Goal: Information Seeking & Learning: Learn about a topic

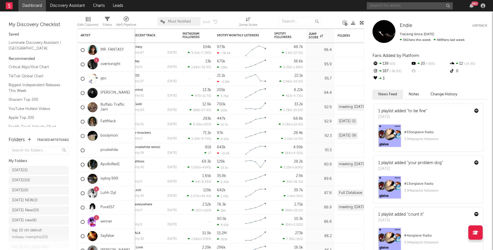
click at [383, 7] on input "text" at bounding box center [409, 5] width 86 height 7
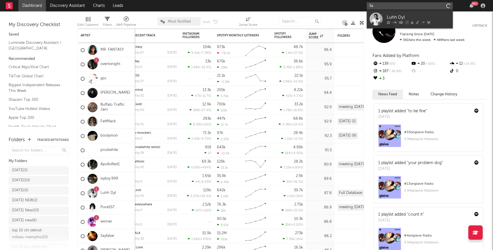
type input "l"
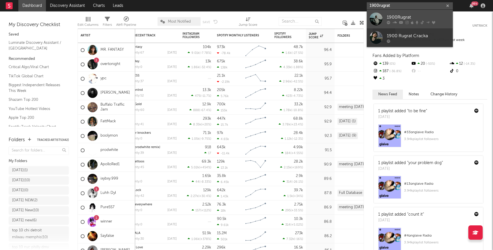
type input "1900rugrat"
click at [424, 15] on div "1900Rugrat" at bounding box center [417, 17] width 63 height 7
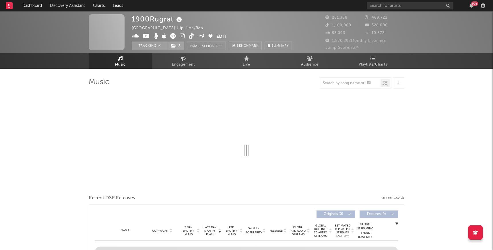
select select "6m"
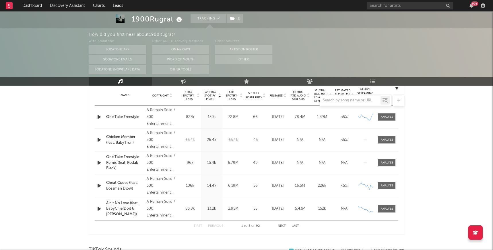
scroll to position [236, 0]
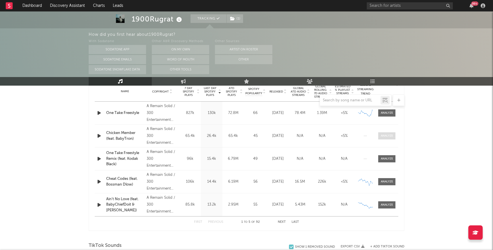
click at [385, 137] on div at bounding box center [386, 136] width 12 height 4
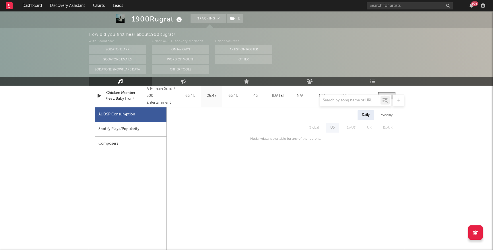
scroll to position [252, 0]
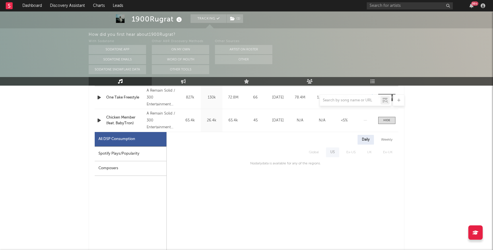
click at [388, 138] on div "Weekly" at bounding box center [386, 140] width 20 height 10
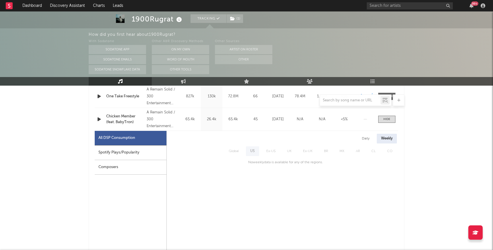
scroll to position [248, 0]
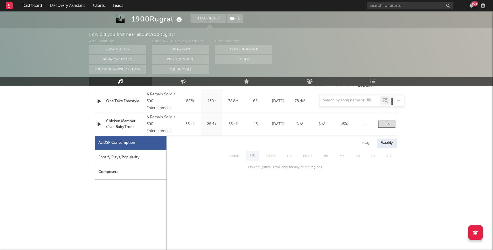
click at [365, 142] on div "Daily" at bounding box center [365, 144] width 16 height 10
click at [388, 125] on div at bounding box center [386, 124] width 7 height 4
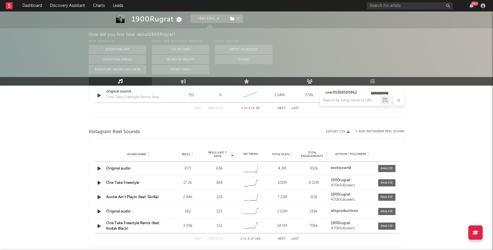
scroll to position [494, 0]
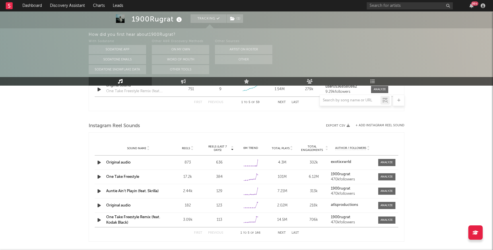
click at [99, 163] on icon "button" at bounding box center [99, 162] width 6 height 7
click at [100, 163] on icon "button" at bounding box center [98, 162] width 5 height 7
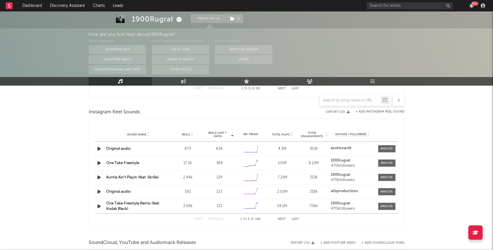
scroll to position [509, 0]
click at [99, 190] on icon "button" at bounding box center [99, 190] width 6 height 7
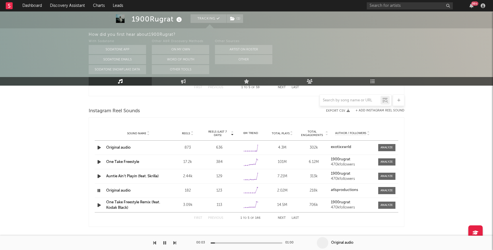
click at [99, 190] on icon "button" at bounding box center [98, 190] width 5 height 7
click at [384, 147] on div at bounding box center [386, 148] width 12 height 4
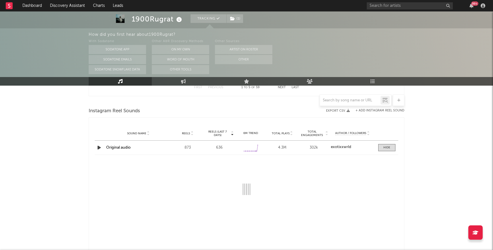
select select "6m"
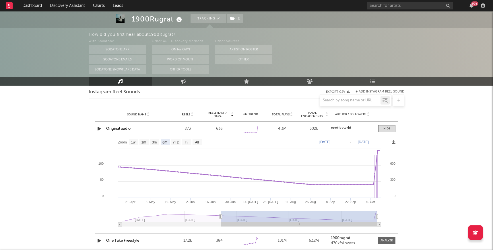
scroll to position [528, 0]
click at [383, 128] on div at bounding box center [386, 128] width 7 height 4
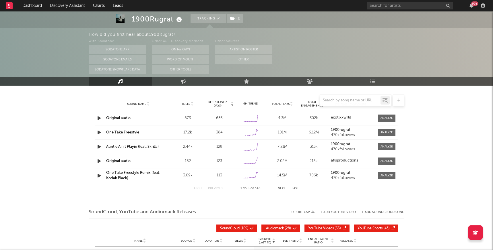
scroll to position [543, 0]
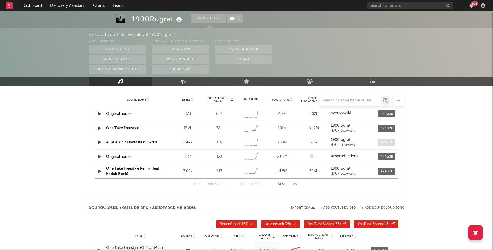
click at [389, 142] on div at bounding box center [386, 142] width 12 height 4
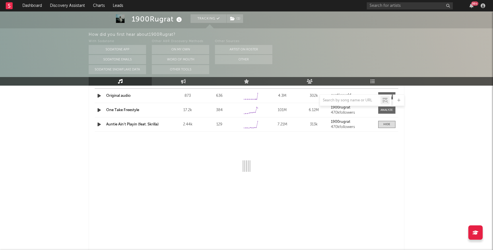
select select "6m"
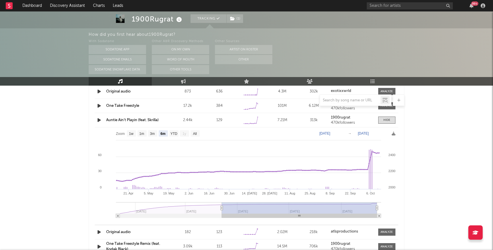
scroll to position [566, 0]
click at [384, 119] on div at bounding box center [386, 119] width 7 height 4
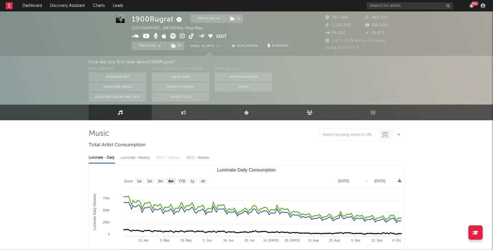
scroll to position [0, 0]
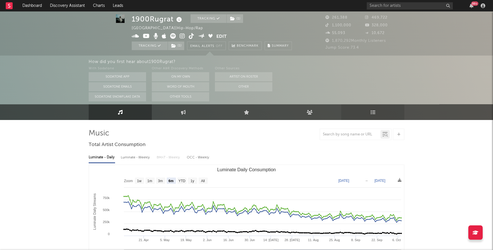
click at [380, 112] on link "Playlists/Charts" at bounding box center [372, 112] width 63 height 16
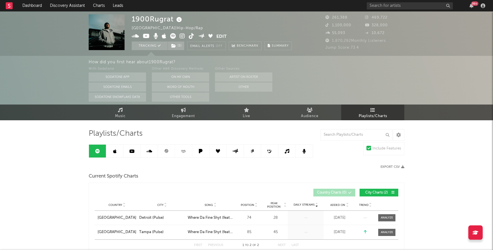
click at [114, 151] on icon at bounding box center [114, 151] width 3 height 5
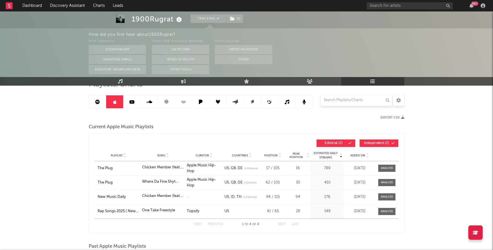
scroll to position [44, 0]
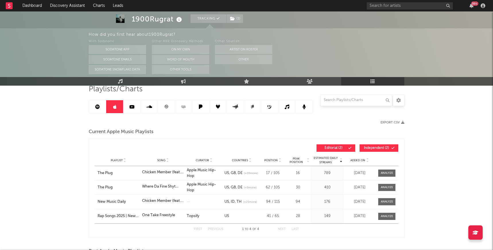
click at [163, 107] on link at bounding box center [166, 106] width 17 height 13
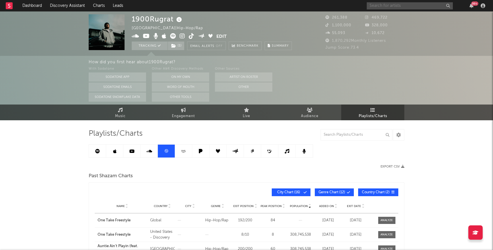
click at [392, 5] on input "text" at bounding box center [409, 5] width 86 height 7
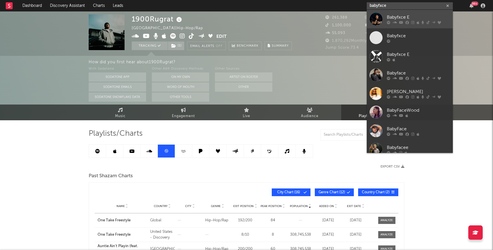
type input "babyfxce"
click at [403, 18] on div "Babyfxce E" at bounding box center [417, 17] width 63 height 7
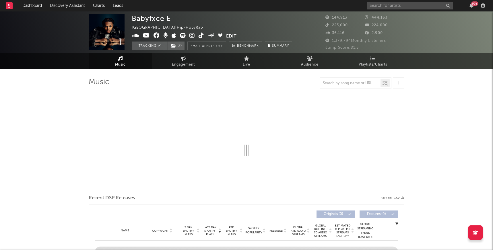
select select "6m"
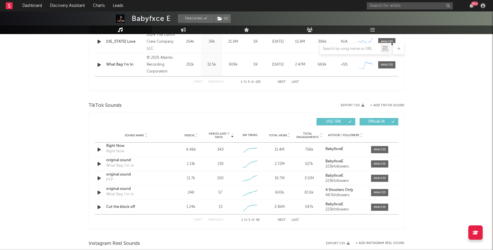
scroll to position [332, 0]
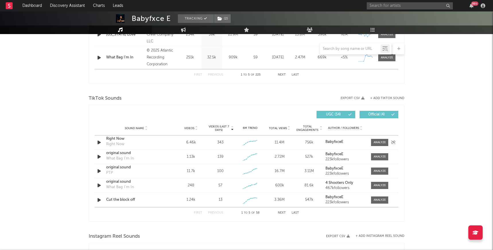
click at [99, 142] on icon "button" at bounding box center [99, 142] width 6 height 7
click at [98, 140] on icon "button" at bounding box center [98, 142] width 5 height 7
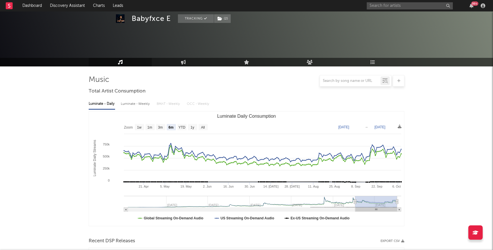
scroll to position [0, 0]
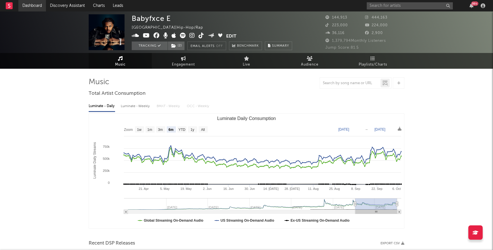
click at [33, 5] on link "Dashboard" at bounding box center [32, 5] width 28 height 11
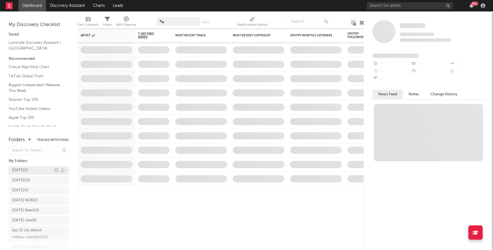
scroll to position [10, 0]
click at [27, 161] on div "[DATE] ( 1 )" at bounding box center [20, 160] width 16 height 7
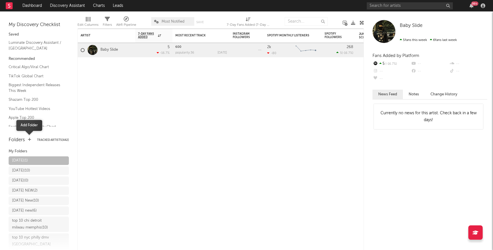
click at [29, 139] on icon "button" at bounding box center [29, 140] width 3 height 4
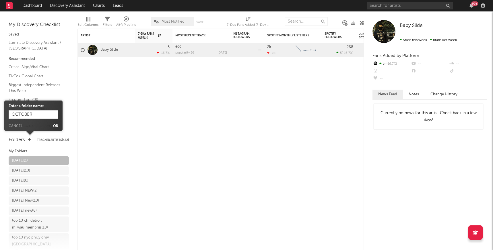
click at [12, 115] on input "OCTOBER" at bounding box center [34, 114] width 50 height 9
click at [50, 115] on input "[DATE]" at bounding box center [34, 114] width 50 height 9
type input "[DATE] !!!!"
click at [55, 126] on button "Ok" at bounding box center [55, 126] width 5 height 3
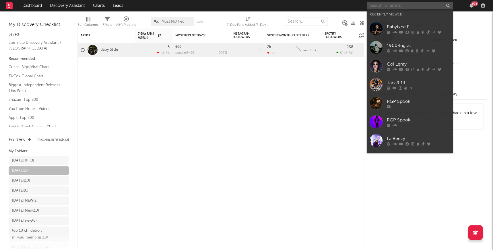
click at [386, 5] on input "text" at bounding box center [409, 5] width 86 height 7
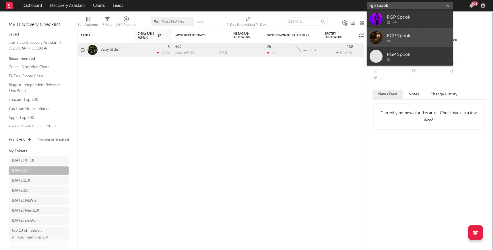
type input "rgp spook"
click at [400, 35] on div "RGP Spook" at bounding box center [417, 35] width 63 height 7
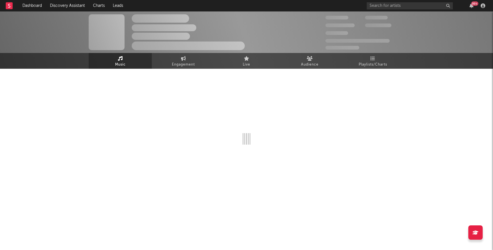
select select "1w"
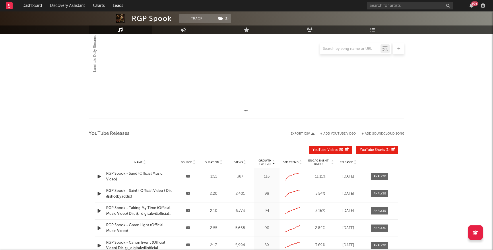
scroll to position [19, 0]
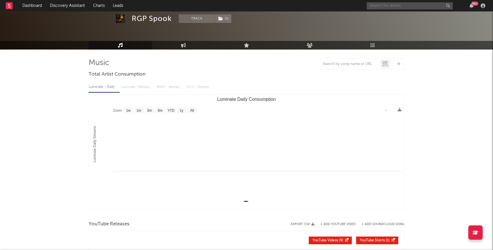
click at [390, 7] on input "text" at bounding box center [409, 5] width 86 height 7
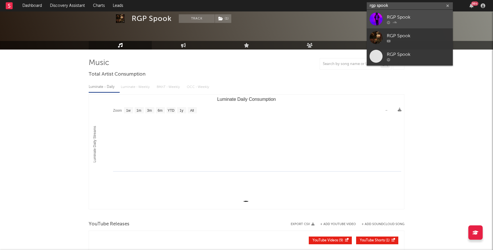
type input "rgp spook"
click at [394, 15] on div "RGP Spook" at bounding box center [417, 17] width 63 height 7
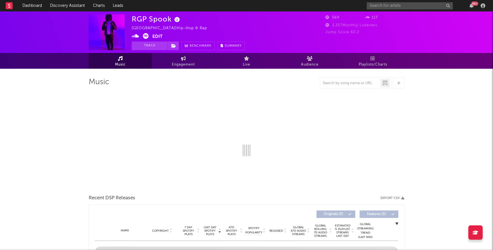
select select "1w"
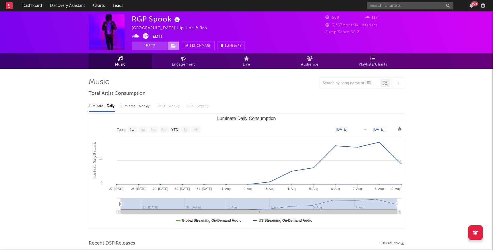
click at [172, 43] on span at bounding box center [172, 46] width 11 height 9
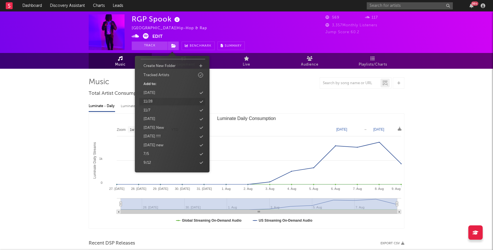
scroll to position [24, 0]
click at [161, 126] on div "[DATE] !!!!" at bounding box center [151, 129] width 17 height 6
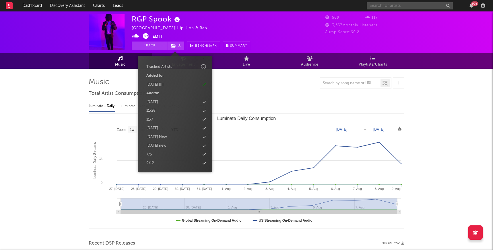
click at [377, 4] on input "text" at bounding box center [409, 5] width 86 height 7
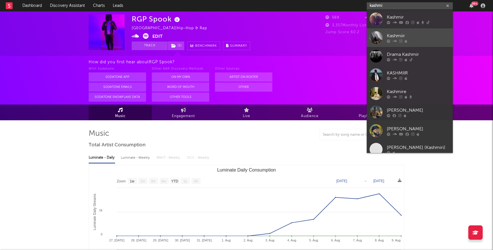
type input "kashmi"
click at [394, 32] on link "Kashmiir" at bounding box center [409, 37] width 86 height 19
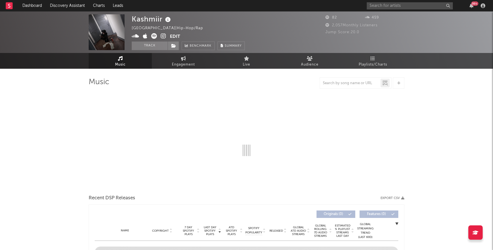
select select "6m"
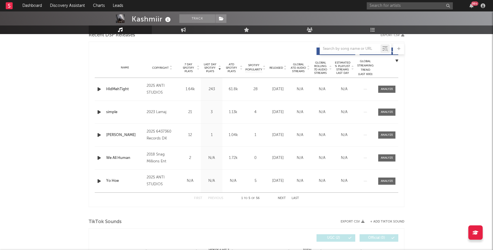
scroll to position [211, 0]
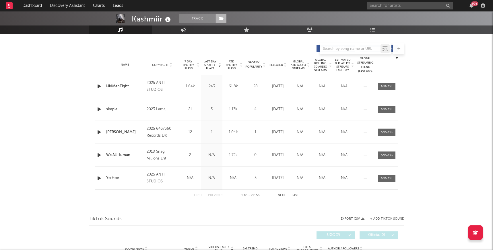
click at [220, 18] on icon at bounding box center [221, 19] width 5 height 4
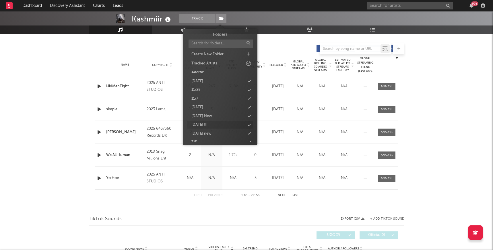
click at [208, 126] on div "[DATE] !!!!" at bounding box center [199, 125] width 17 height 6
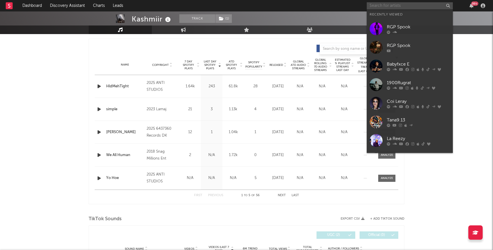
click at [380, 7] on input "text" at bounding box center [409, 5] width 86 height 7
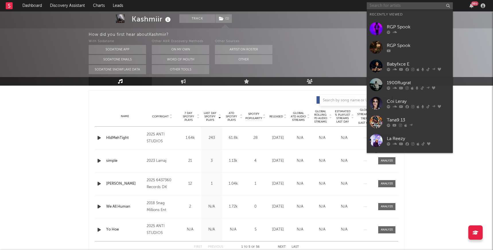
scroll to position [263, 0]
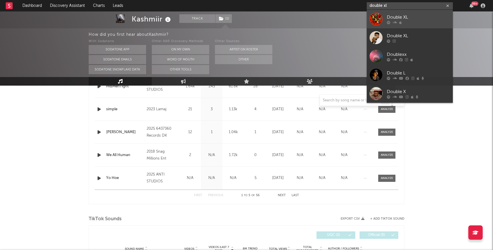
type input "double xl"
click at [391, 16] on div "Double XL" at bounding box center [417, 17] width 63 height 7
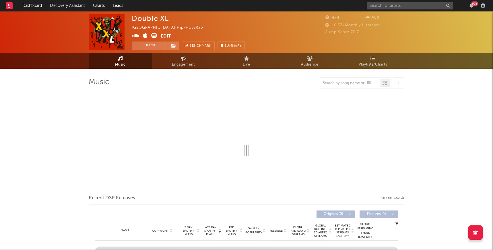
select select "1w"
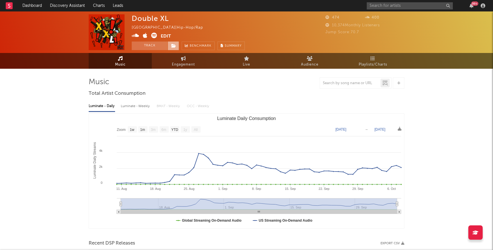
click at [175, 45] on icon at bounding box center [173, 46] width 5 height 4
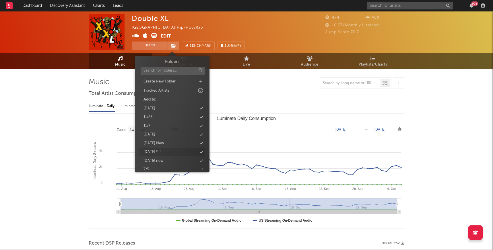
click at [161, 150] on div "[DATE] !!!!" at bounding box center [151, 152] width 17 height 6
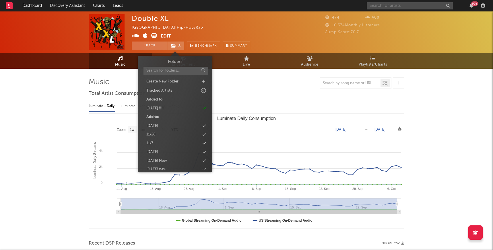
click at [392, 6] on input "text" at bounding box center [409, 5] width 86 height 7
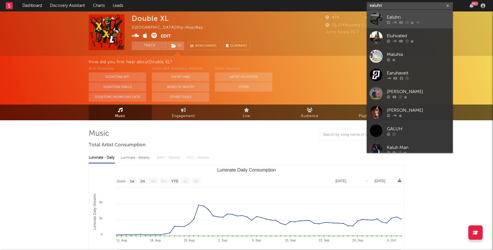
type input "ealuhri"
click at [400, 16] on div "Ealuhri" at bounding box center [417, 17] width 63 height 7
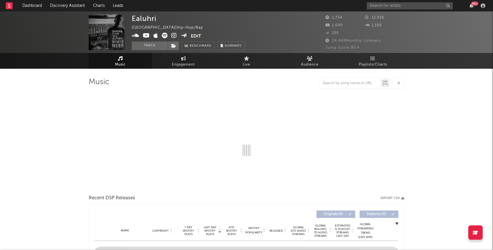
select select "6m"
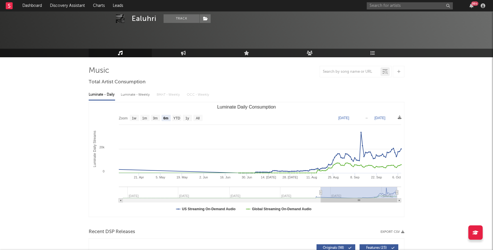
scroll to position [8, 0]
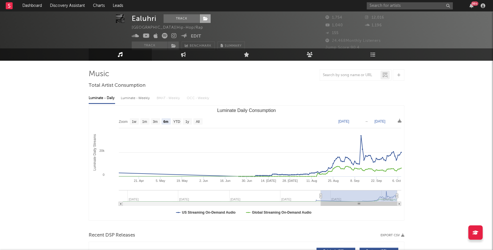
click at [205, 19] on icon at bounding box center [205, 19] width 5 height 4
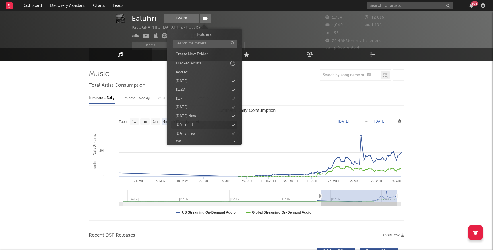
click at [193, 123] on div "[DATE] !!!!" at bounding box center [183, 125] width 17 height 6
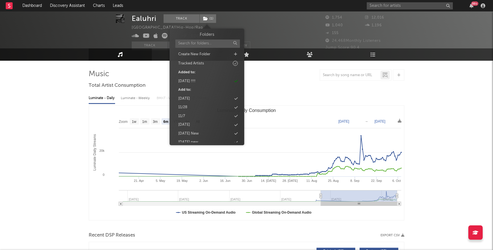
click at [265, 79] on div at bounding box center [246, 74] width 315 height 11
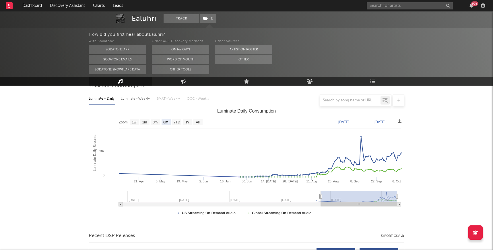
scroll to position [60, 0]
click at [380, 5] on input "text" at bounding box center [409, 5] width 86 height 7
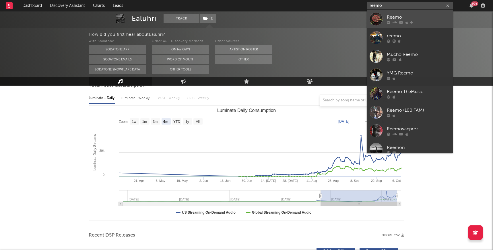
type input "reemo"
click at [412, 17] on div "Reemo" at bounding box center [417, 17] width 63 height 7
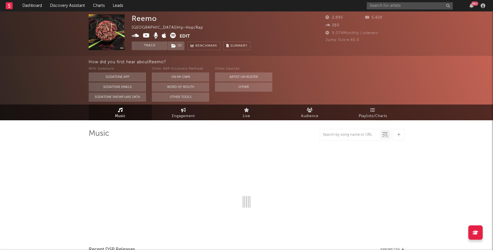
select select "6m"
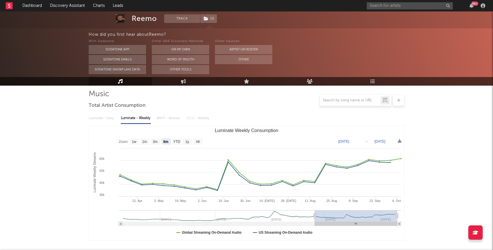
scroll to position [40, 0]
click at [207, 19] on icon at bounding box center [206, 19] width 5 height 4
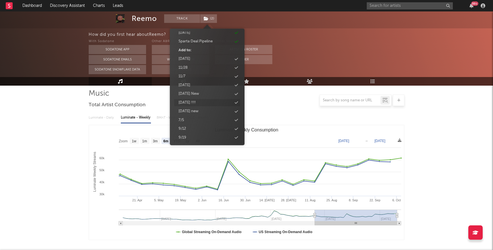
click at [196, 101] on div "[DATE] !!!!" at bounding box center [186, 103] width 17 height 6
click at [389, 6] on input "text" at bounding box center [409, 5] width 86 height 7
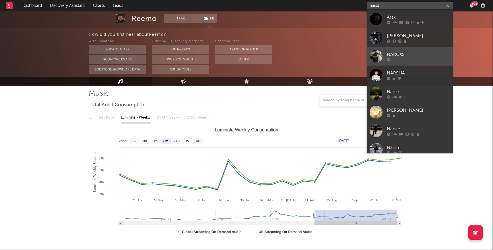
type input "narsx"
click at [390, 53] on div "NARCXST" at bounding box center [417, 54] width 63 height 7
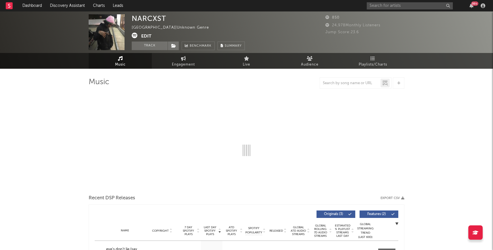
select select "1w"
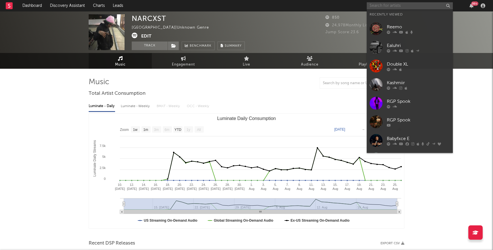
click at [377, 7] on input "text" at bounding box center [409, 5] width 86 height 7
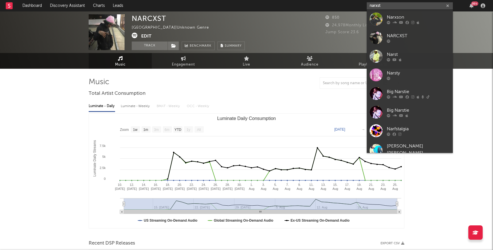
click at [389, 7] on input "narxst" at bounding box center [409, 5] width 86 height 7
type input "n"
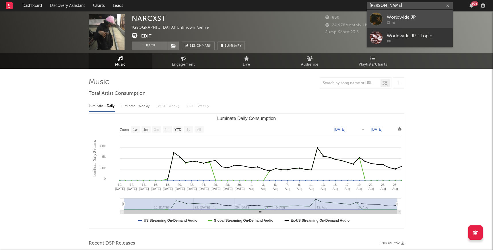
type input "[PERSON_NAME]"
click at [408, 16] on div "Worldwide JP" at bounding box center [417, 17] width 63 height 7
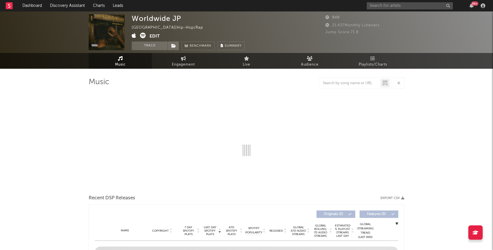
select select "1w"
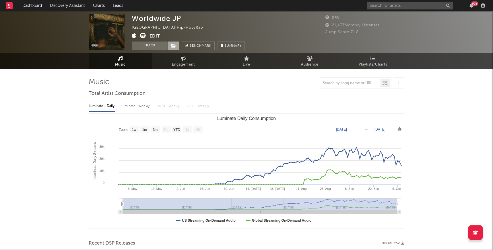
click at [171, 43] on span at bounding box center [172, 46] width 11 height 9
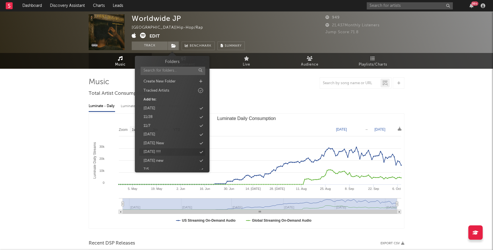
click at [161, 153] on div "[DATE] !!!!" at bounding box center [151, 152] width 17 height 6
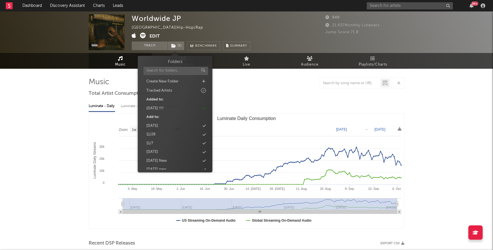
click at [267, 28] on div "Worldwide JP [GEOGRAPHIC_DATA] | Hip-Hop/Rap Edit Track ( 1 ) Benchmark Summary" at bounding box center [225, 32] width 186 height 36
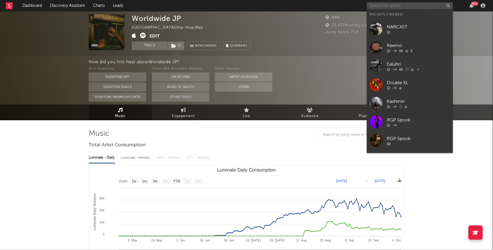
click at [380, 6] on input "text" at bounding box center [409, 5] width 86 height 7
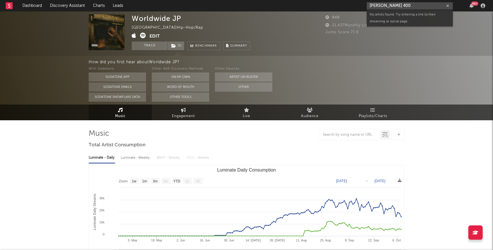
click at [386, 5] on input "[PERSON_NAME] 400" at bounding box center [409, 5] width 86 height 7
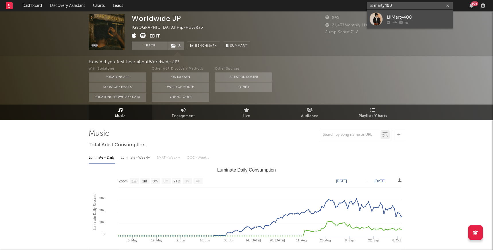
type input "lil marty400"
click at [391, 15] on div "LilMarty400" at bounding box center [417, 17] width 63 height 7
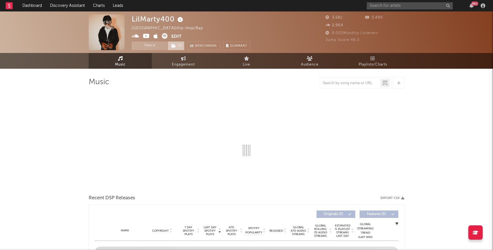
select select "6m"
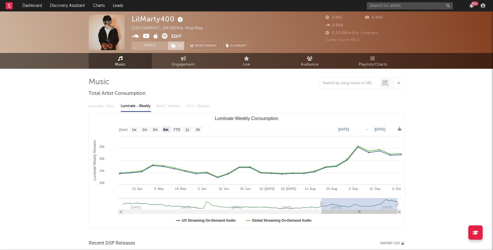
click at [176, 46] on span "( 1 )" at bounding box center [175, 46] width 17 height 9
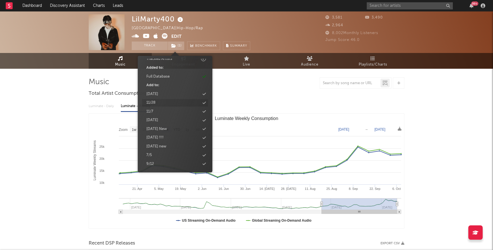
scroll to position [36, 0]
click at [163, 133] on div "[DATE] !!!!" at bounding box center [154, 134] width 17 height 6
click at [389, 6] on input "text" at bounding box center [409, 5] width 86 height 7
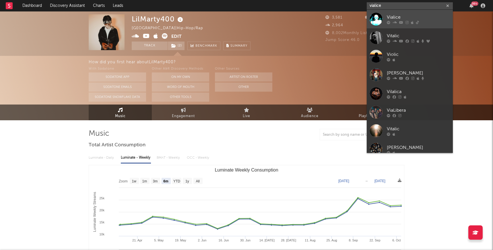
type input "vialice"
click at [393, 16] on div "Vialice" at bounding box center [417, 17] width 63 height 7
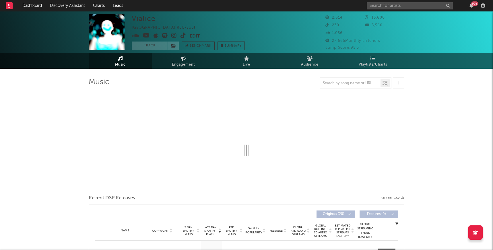
select select "1w"
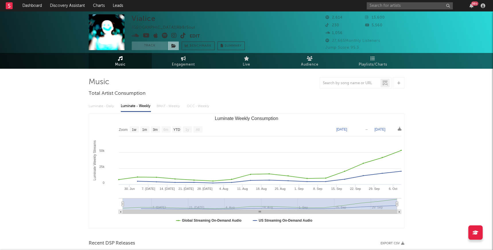
click at [175, 44] on icon at bounding box center [173, 46] width 5 height 4
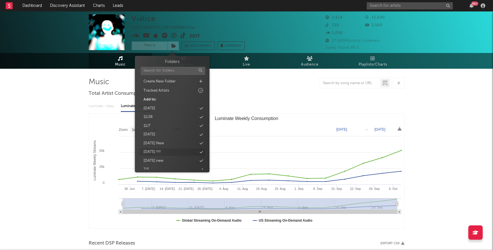
click at [161, 151] on div "[DATE] !!!!" at bounding box center [151, 152] width 17 height 6
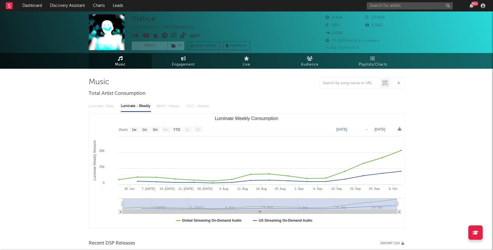
click at [255, 99] on div "Luminate - Daily Luminate - Weekly BMAT - Weekly OCC - Weekly Zoom 1w 1m 3m 6m …" at bounding box center [246, 165] width 315 height 132
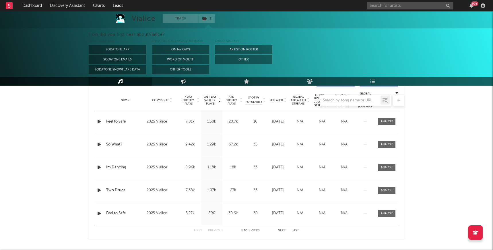
scroll to position [219, 0]
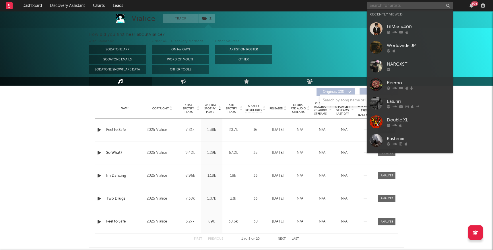
click at [378, 5] on input "text" at bounding box center [409, 5] width 86 height 7
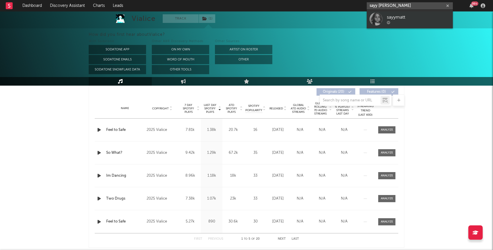
click at [379, 5] on input "sayy [PERSON_NAME]" at bounding box center [409, 5] width 86 height 7
click at [392, 7] on input "sayy [PERSON_NAME]" at bounding box center [409, 5] width 86 height 7
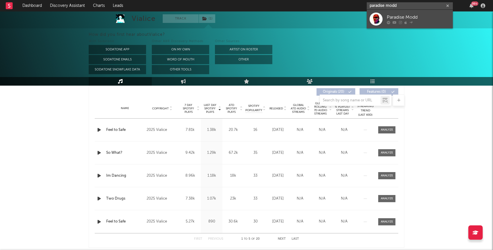
type input "paradise modd"
click at [392, 18] on div "Paradise Modd" at bounding box center [417, 17] width 63 height 7
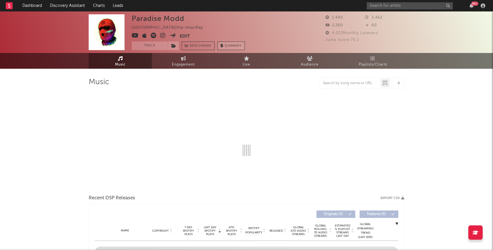
select select "1w"
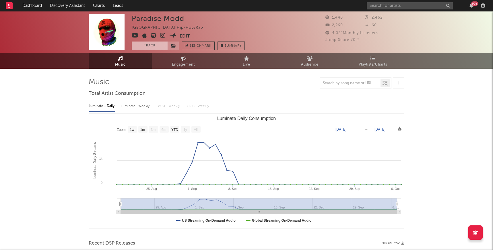
click at [159, 46] on button "Track" at bounding box center [150, 46] width 36 height 9
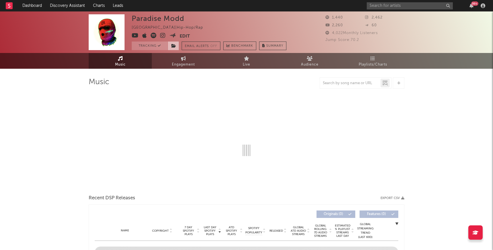
click at [175, 45] on icon at bounding box center [173, 46] width 5 height 4
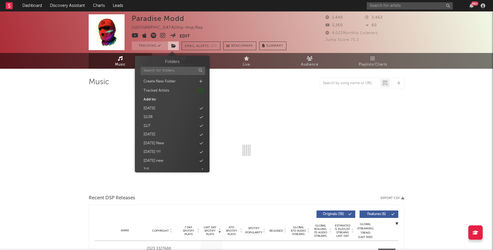
select select "1w"
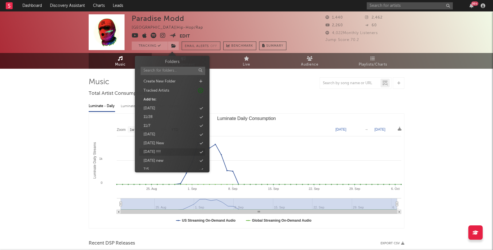
click at [161, 151] on div "[DATE] !!!!" at bounding box center [151, 152] width 17 height 6
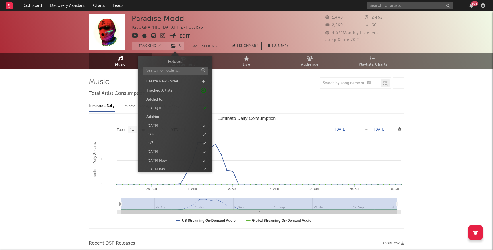
click at [241, 87] on div at bounding box center [246, 82] width 315 height 11
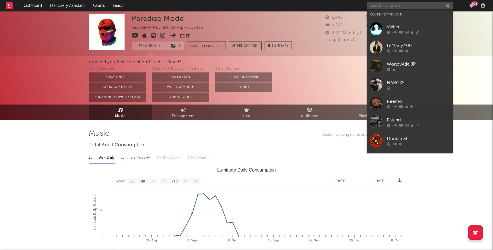
click at [385, 4] on input "text" at bounding box center [409, 5] width 86 height 7
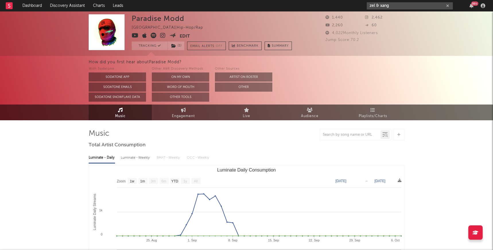
type input "zel & xang"
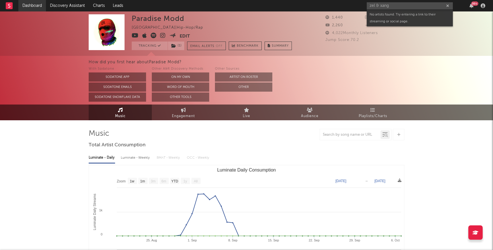
click at [29, 9] on link "Dashboard" at bounding box center [32, 5] width 28 height 11
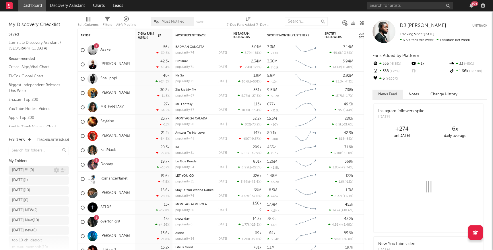
click at [34, 170] on div "[DATE] !!!! ( 9 )" at bounding box center [23, 170] width 22 height 7
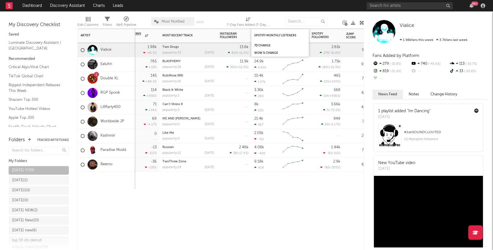
click at [259, 49] on div "WoW % Change" at bounding box center [279, 52] width 57 height 7
click at [262, 52] on div "WoW % Change" at bounding box center [275, 52] width 43 height 3
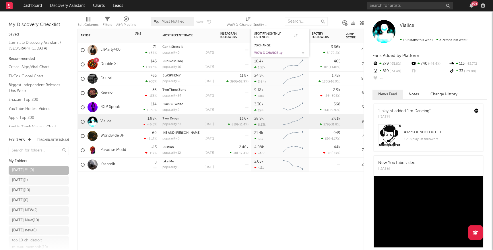
click at [261, 52] on div "WoW % Change" at bounding box center [275, 52] width 43 height 3
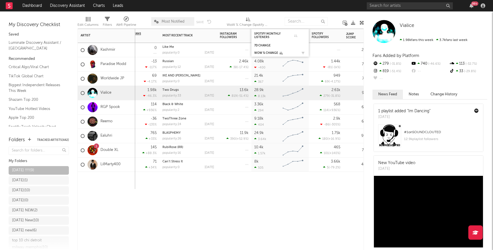
click at [262, 51] on div "WoW % Change" at bounding box center [280, 53] width 52 height 6
click at [265, 52] on div "WoW % Change" at bounding box center [275, 52] width 43 height 3
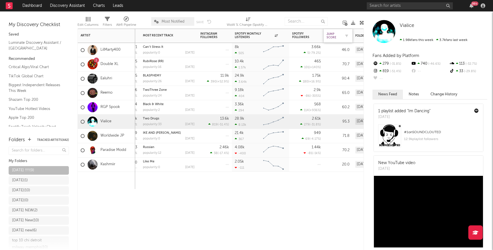
click at [332, 35] on div "Jump Score" at bounding box center [333, 35] width 14 height 7
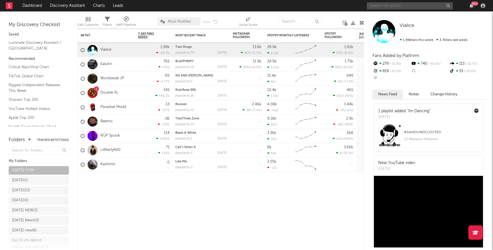
click at [389, 6] on input "text" at bounding box center [409, 5] width 86 height 7
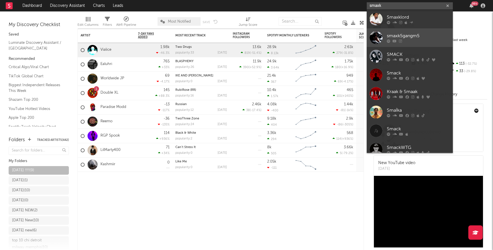
type input "smaxk"
click at [400, 34] on div "smaxk5gangm5" at bounding box center [417, 35] width 63 height 7
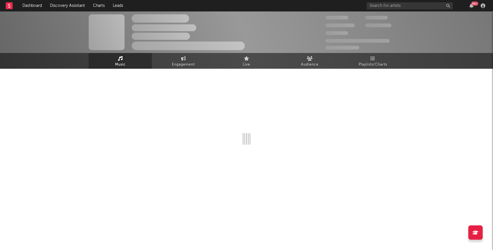
select select "1w"
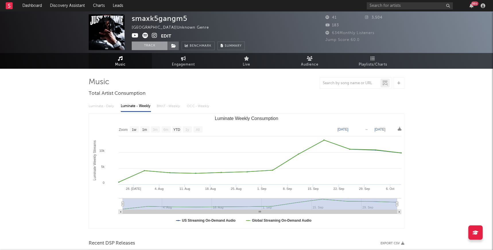
click at [158, 44] on button "Track" at bounding box center [150, 46] width 36 height 9
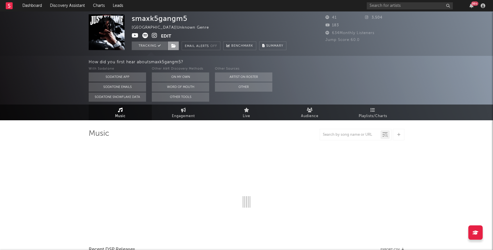
select select "1w"
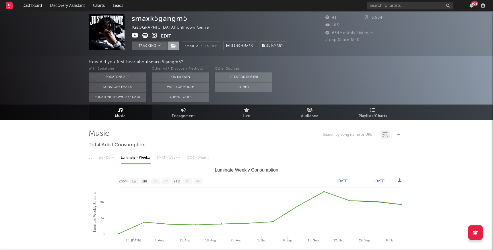
click at [172, 45] on icon at bounding box center [173, 46] width 5 height 4
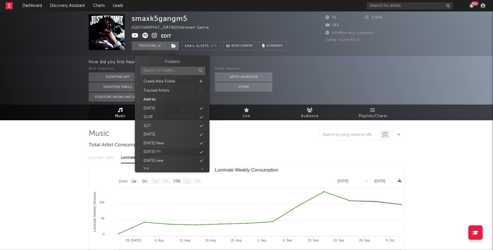
click at [161, 151] on div "[DATE] !!!!" at bounding box center [151, 152] width 17 height 6
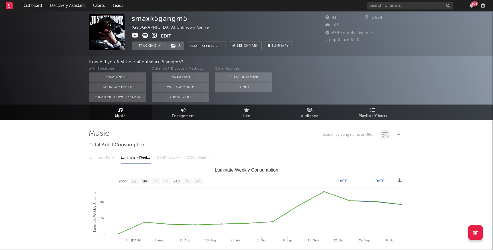
click at [234, 23] on div "smaxk5gangm5 [GEOGRAPHIC_DATA] | Unknown Genre Edit Tracking ( 1 ) Email Alerts…" at bounding box center [212, 32] width 160 height 36
click at [37, 6] on link "Dashboard" at bounding box center [32, 5] width 28 height 11
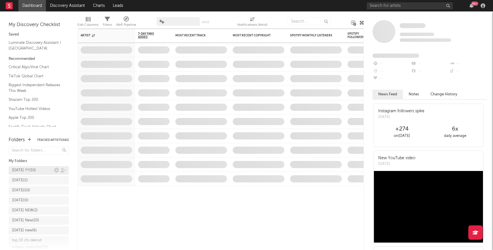
click at [33, 171] on div "[DATE] !!!! ( 10 )" at bounding box center [24, 170] width 24 height 7
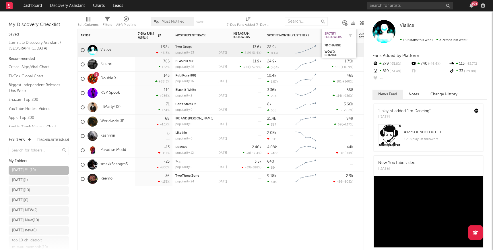
click at [330, 32] on div "Spotify Followers" at bounding box center [334, 35] width 20 height 7
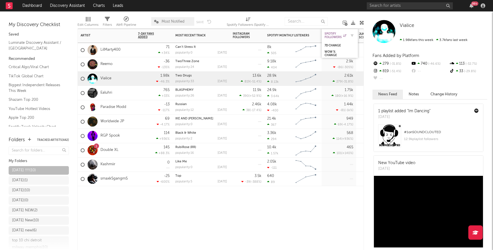
click at [330, 32] on div "Spotify Followers" at bounding box center [335, 35] width 22 height 7
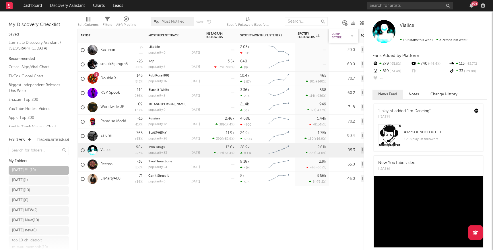
click at [336, 36] on div "Jump Score" at bounding box center [339, 35] width 14 height 7
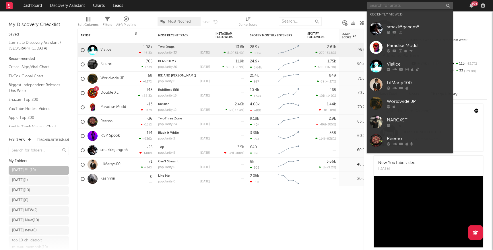
click at [390, 7] on input "text" at bounding box center [409, 5] width 86 height 7
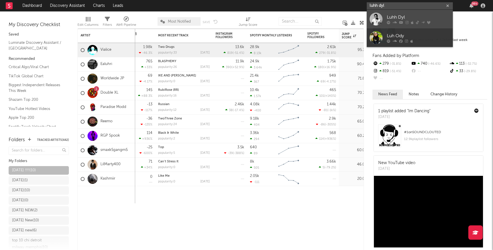
type input "luhh dyl"
click at [396, 18] on div "Luhh Dyl" at bounding box center [417, 17] width 63 height 7
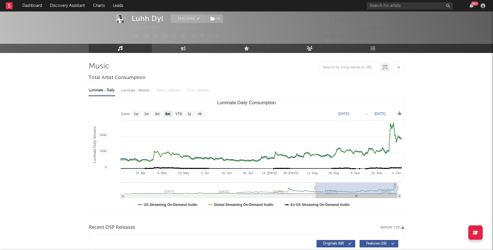
scroll to position [17, 0]
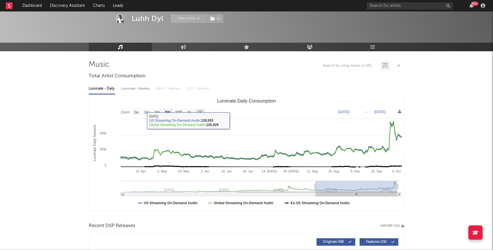
click at [201, 112] on text "All" at bounding box center [200, 112] width 4 height 4
select select "All"
type input "[DATE]"
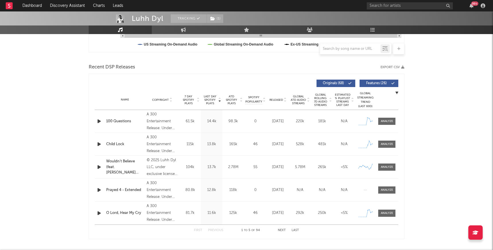
scroll to position [188, 0]
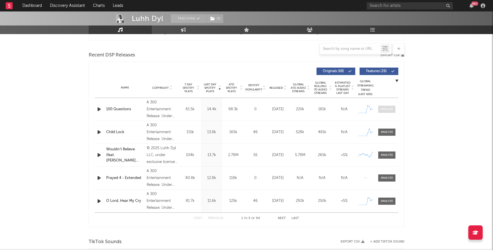
click at [390, 109] on div at bounding box center [386, 109] width 12 height 4
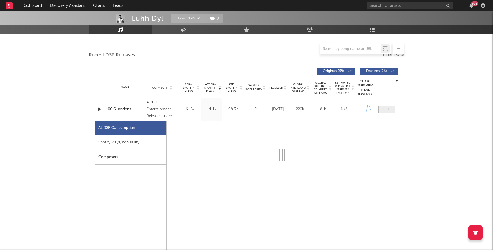
select select "1w"
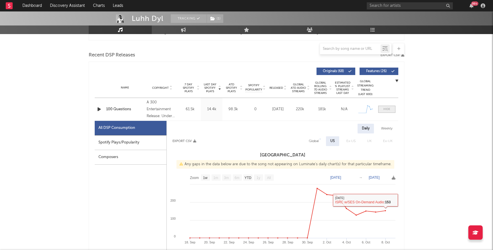
click at [392, 108] on span at bounding box center [386, 109] width 17 height 7
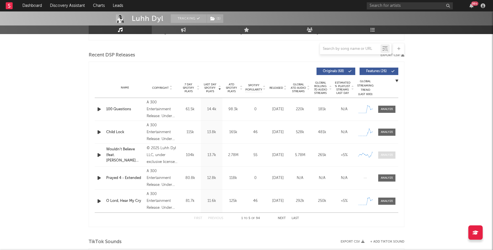
click at [383, 153] on div at bounding box center [386, 155] width 12 height 4
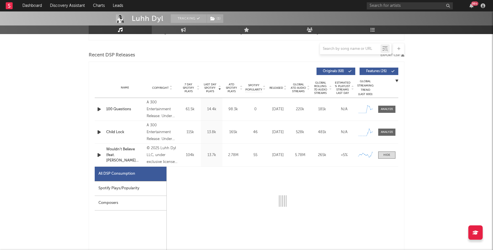
select select "1w"
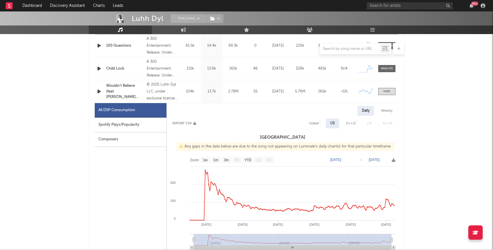
scroll to position [260, 0]
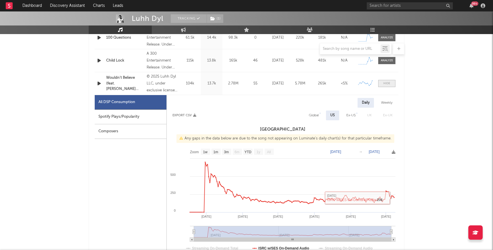
click at [385, 84] on div at bounding box center [386, 83] width 7 height 4
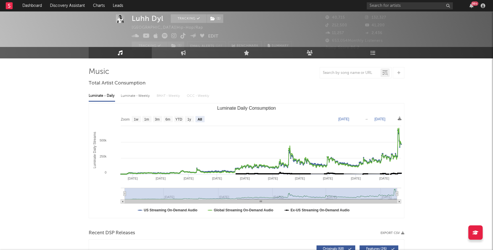
scroll to position [0, 0]
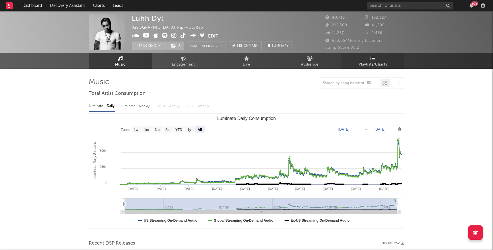
click at [377, 59] on link "Playlists/Charts" at bounding box center [372, 61] width 63 height 16
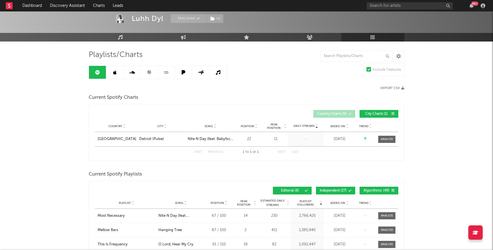
scroll to position [23, 0]
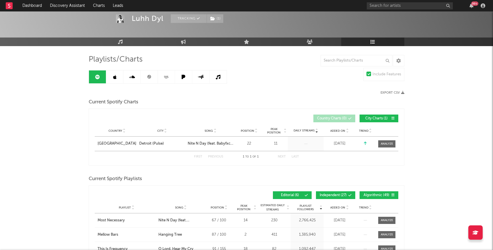
click at [117, 76] on link at bounding box center [114, 77] width 17 height 13
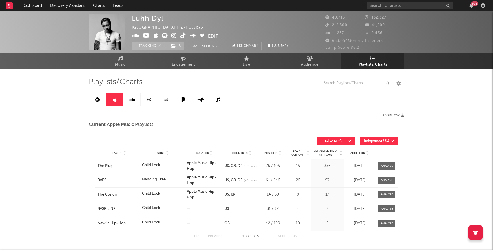
click at [149, 100] on icon at bounding box center [148, 99] width 3 height 3
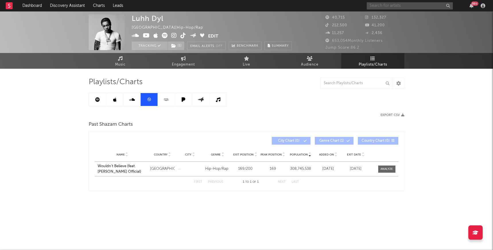
click at [392, 5] on input "text" at bounding box center [409, 5] width 86 height 7
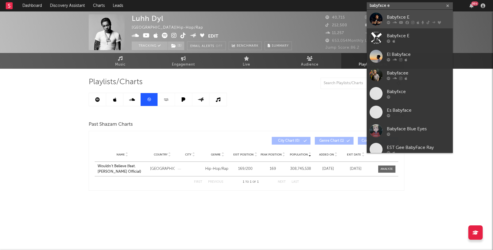
type input "babyfxce e"
click at [408, 16] on div "Babyfxce E" at bounding box center [417, 17] width 63 height 7
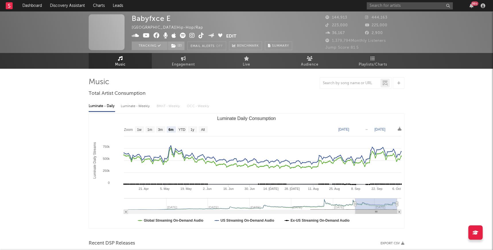
select select "6m"
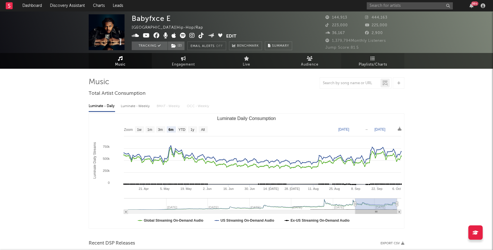
click at [368, 59] on link "Playlists/Charts" at bounding box center [372, 61] width 63 height 16
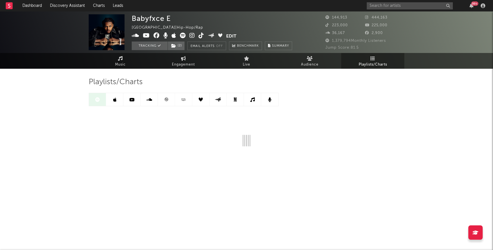
click at [167, 101] on icon at bounding box center [166, 99] width 4 height 4
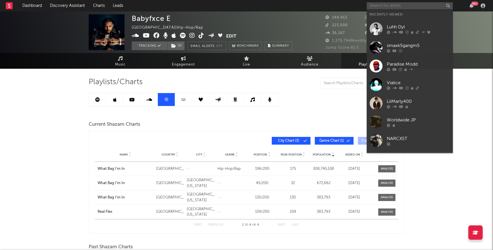
click at [381, 6] on input "text" at bounding box center [409, 5] width 86 height 7
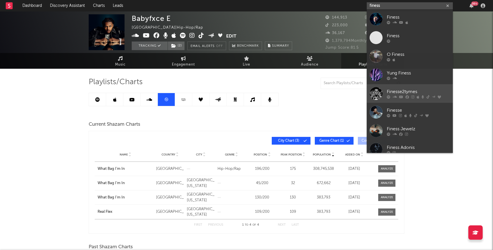
type input "finess"
click at [398, 92] on div "Finesse2tymes" at bounding box center [417, 91] width 63 height 7
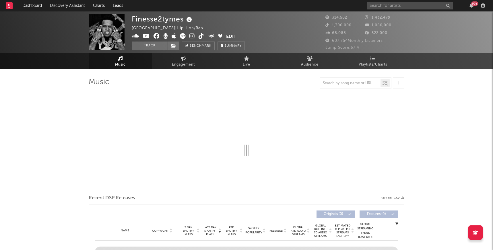
select select "6m"
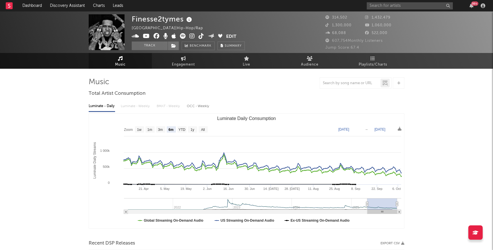
select select "6m"
click at [369, 59] on link "Playlists/Charts" at bounding box center [372, 61] width 63 height 16
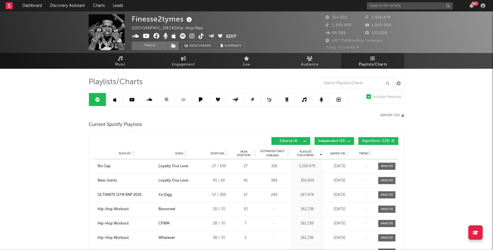
click at [167, 99] on icon at bounding box center [166, 99] width 4 height 4
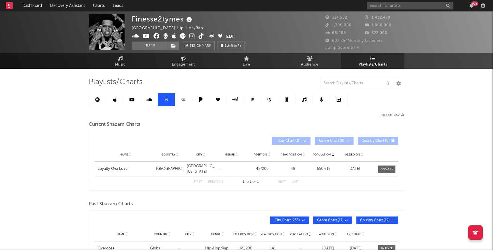
click at [305, 99] on icon at bounding box center [304, 99] width 5 height 5
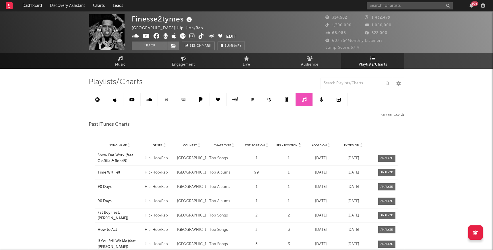
scroll to position [2, 0]
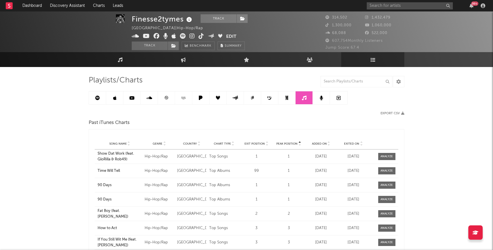
click at [115, 97] on icon at bounding box center [114, 98] width 3 height 5
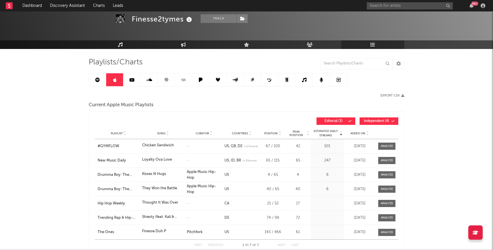
scroll to position [20, 0]
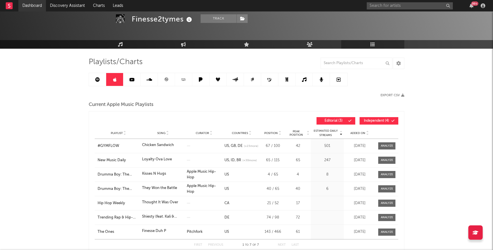
click at [33, 7] on link "Dashboard" at bounding box center [32, 5] width 28 height 11
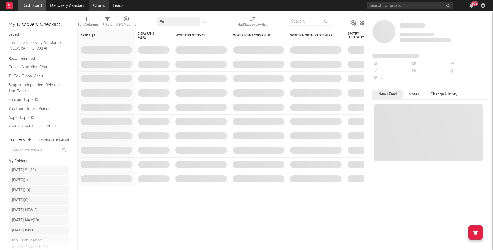
click at [99, 4] on link "Charts" at bounding box center [99, 5] width 20 height 11
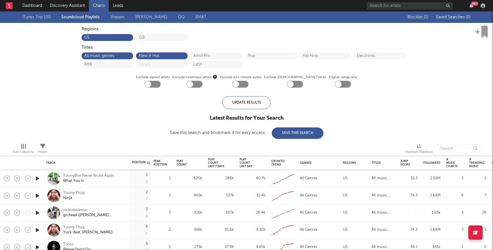
click at [43, 16] on link "iTunes Top 100" at bounding box center [36, 17] width 28 height 7
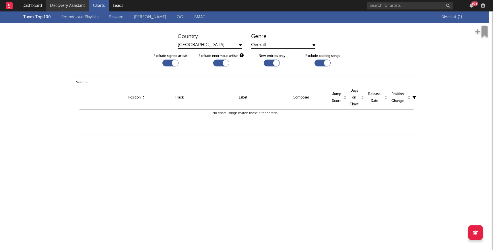
click at [68, 5] on link "Discovery Assistant" at bounding box center [67, 5] width 43 height 11
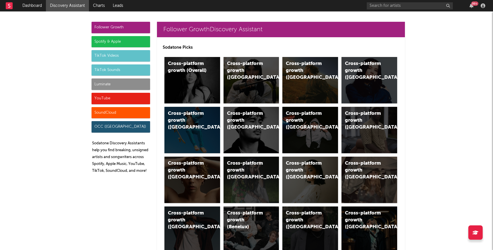
click at [118, 27] on div "Follower Growth" at bounding box center [120, 27] width 58 height 11
click at [304, 77] on div "Cross-platform growth ([GEOGRAPHIC_DATA])" at bounding box center [310, 80] width 56 height 46
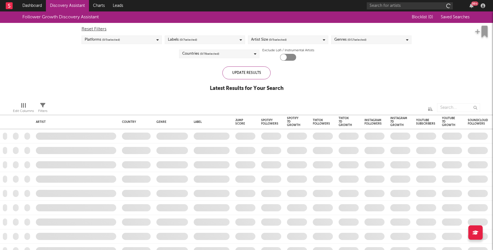
checkbox input "true"
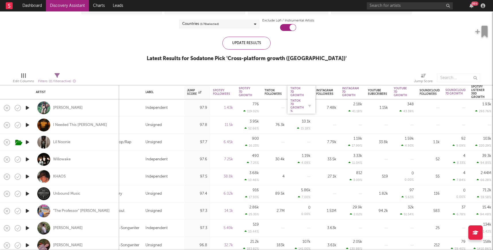
click at [297, 103] on div "Tiktok 7D Growth %" at bounding box center [296, 106] width 13 height 14
